Goal: Transaction & Acquisition: Purchase product/service

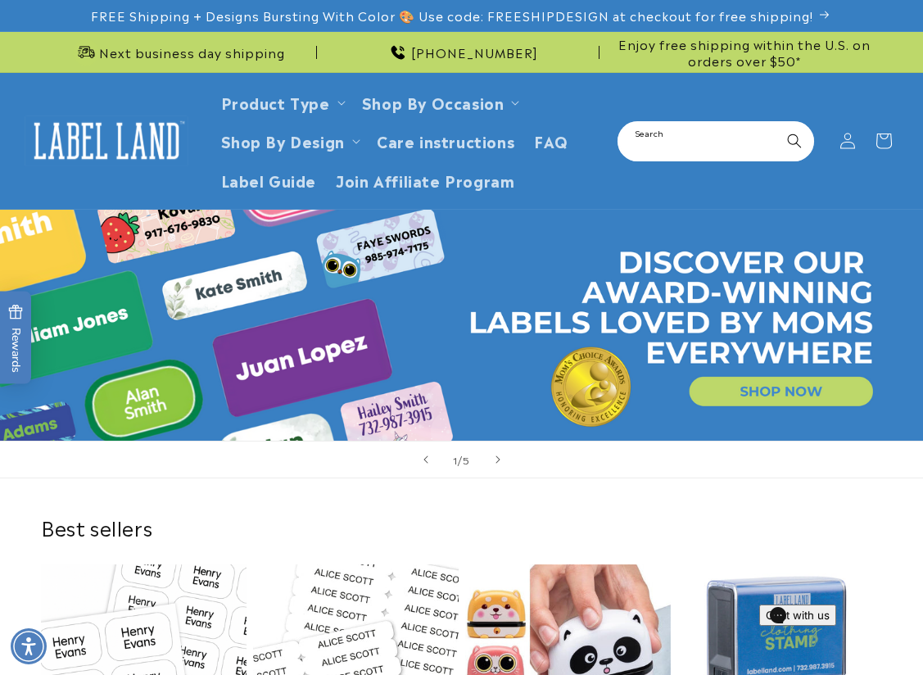
click at [724, 144] on input "Search" at bounding box center [715, 141] width 193 height 37
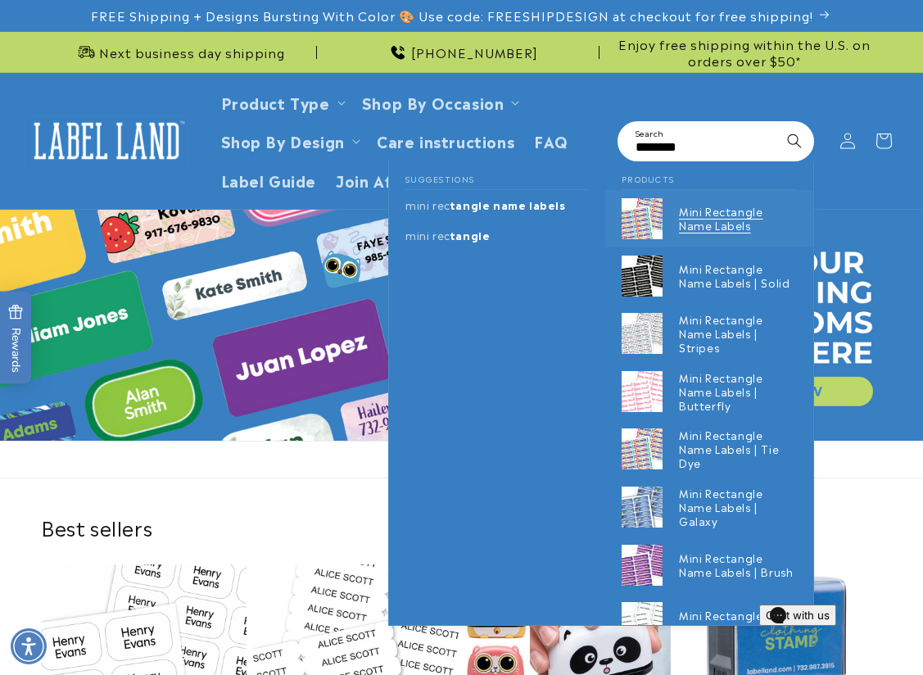
type input "********"
click at [725, 215] on p "Mini Rectangle Name Labels" at bounding box center [738, 219] width 118 height 28
